Goal: Find specific page/section: Find specific page/section

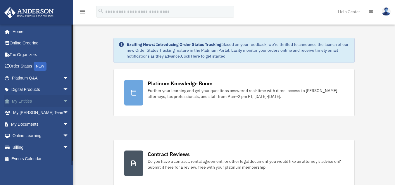
click at [37, 101] on link "My Entities arrow_drop_down" at bounding box center [40, 101] width 73 height 12
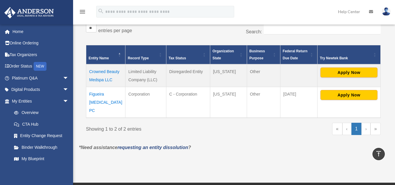
scroll to position [100, 0]
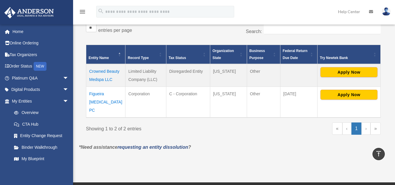
click at [98, 93] on td "Figueira [MEDICAL_DATA] PC" at bounding box center [105, 102] width 39 height 31
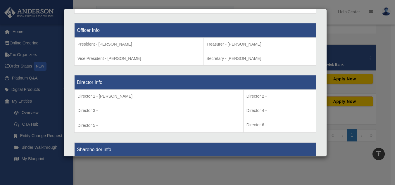
scroll to position [375, 0]
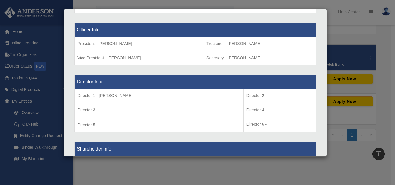
click at [246, 99] on p "Director 2 -" at bounding box center [279, 95] width 67 height 7
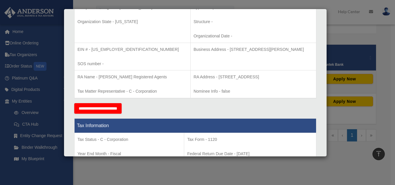
scroll to position [0, 0]
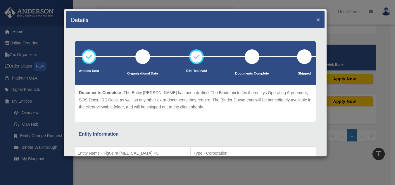
click at [316, 19] on button "×" at bounding box center [318, 19] width 4 height 6
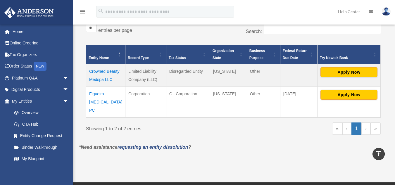
click at [101, 70] on td "Crowned Beauty Medspa LLC" at bounding box center [105, 75] width 39 height 23
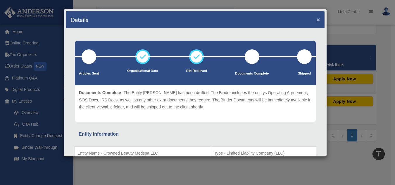
click at [316, 19] on button "×" at bounding box center [318, 19] width 4 height 6
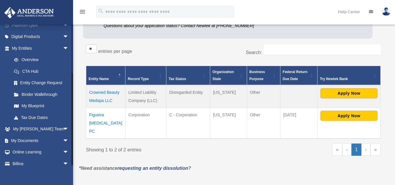
scroll to position [70, 0]
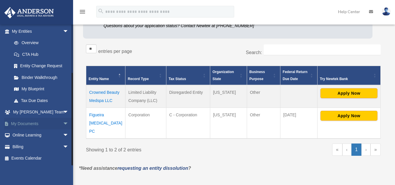
click at [33, 126] on link "My Documents arrow_drop_down" at bounding box center [40, 124] width 73 height 12
